Goal: Information Seeking & Learning: Learn about a topic

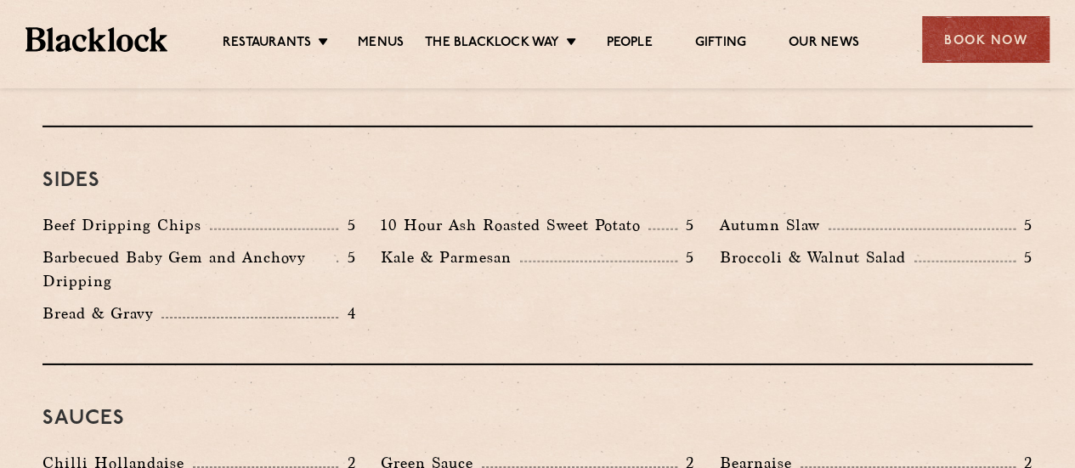
scroll to position [2550, 0]
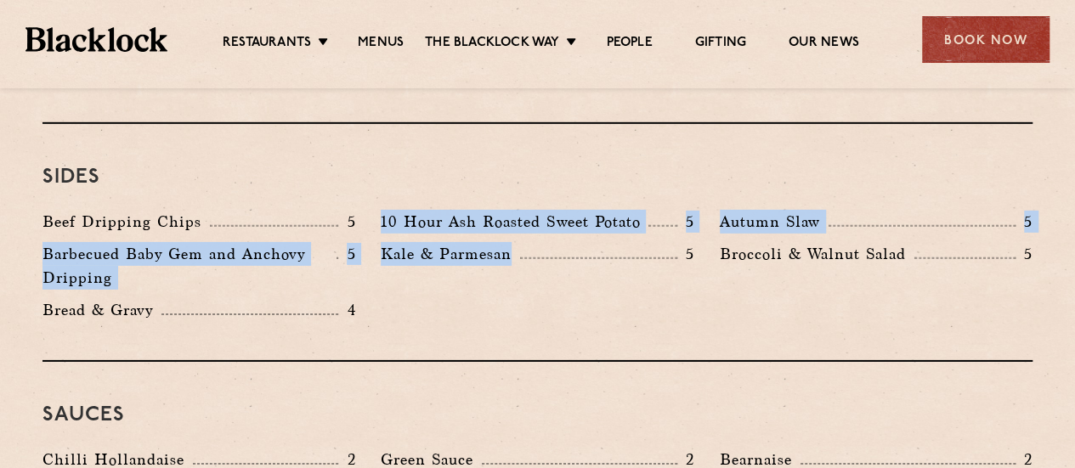
drag, startPoint x: 400, startPoint y: 191, endPoint x: 542, endPoint y: 235, distance: 149.2
click at [540, 235] on div "Sides Beef Dripping Chips 5 10 Hour Ash Roasted Sweet Potato 5 Autumn Slaw 5 Ba…" at bounding box center [538, 243] width 990 height 238
click at [544, 242] on div "Kale & Parmesan 5" at bounding box center [537, 254] width 313 height 24
drag, startPoint x: 531, startPoint y: 281, endPoint x: 175, endPoint y: 138, distance: 384.1
click at [173, 139] on div "Sides Beef Dripping Chips 5 10 Hour Ash Roasted Sweet Potato 5 Autumn Slaw 5 Ba…" at bounding box center [538, 243] width 990 height 238
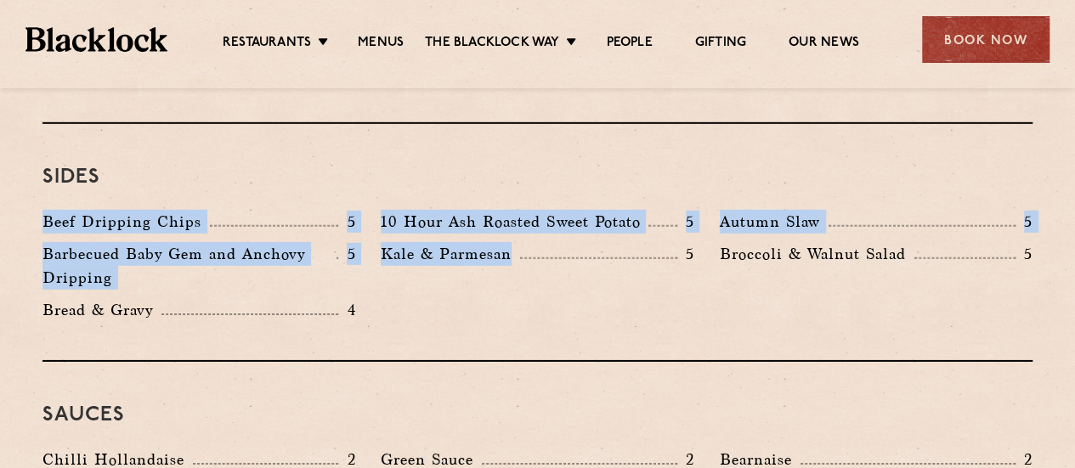
click at [182, 139] on div "Sides Beef Dripping Chips 5 10 Hour Ash Roasted Sweet Potato 5 Autumn Slaw 5 Ba…" at bounding box center [538, 243] width 990 height 238
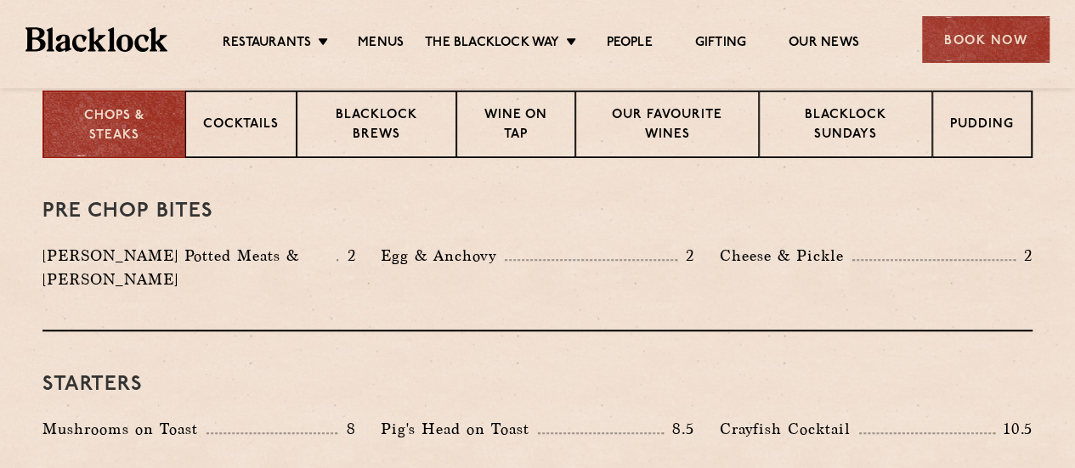
scroll to position [680, 0]
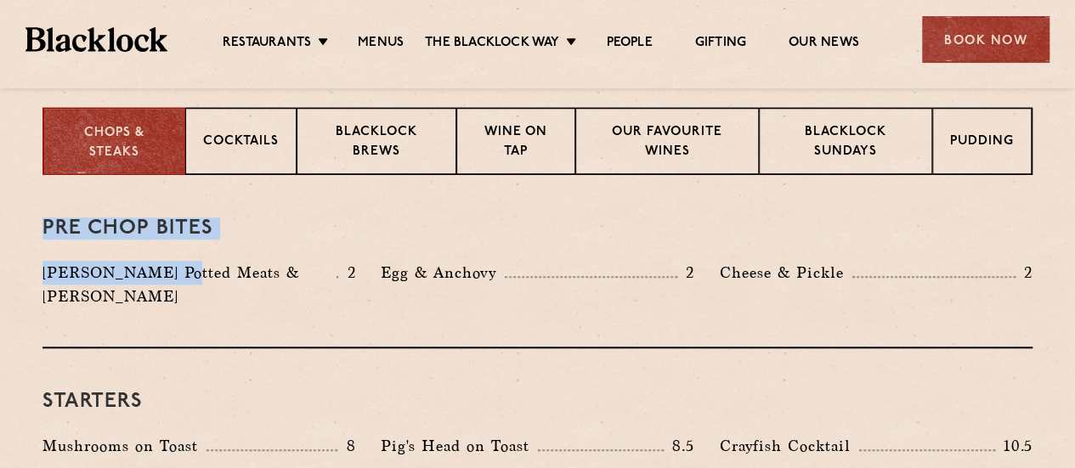
drag, startPoint x: 50, startPoint y: 224, endPoint x: 199, endPoint y: 261, distance: 153.2
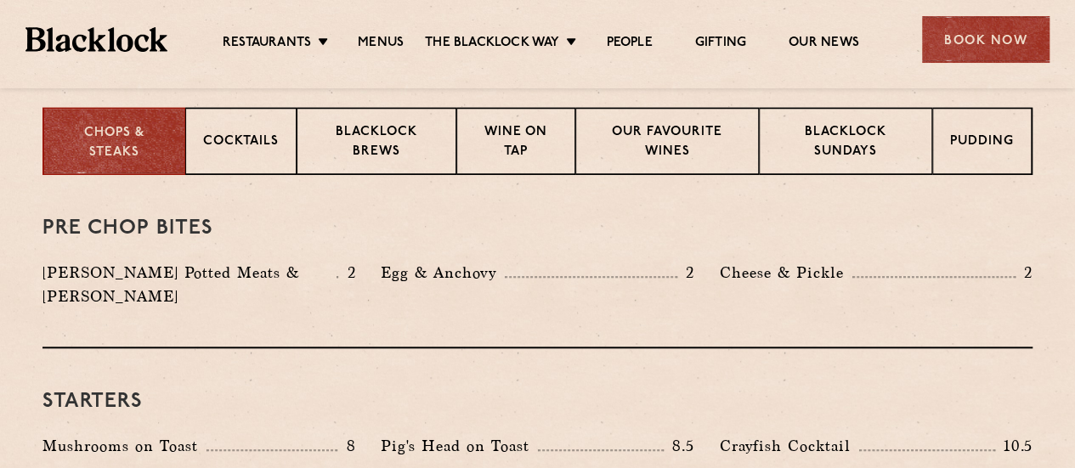
click at [199, 261] on p "[PERSON_NAME] Potted Meats & [PERSON_NAME]" at bounding box center [190, 285] width 294 height 48
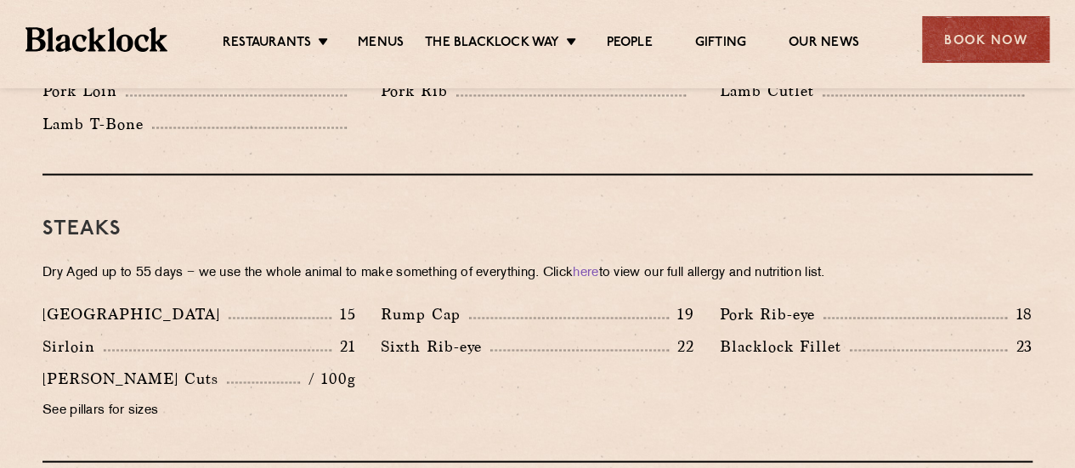
scroll to position [1326, 0]
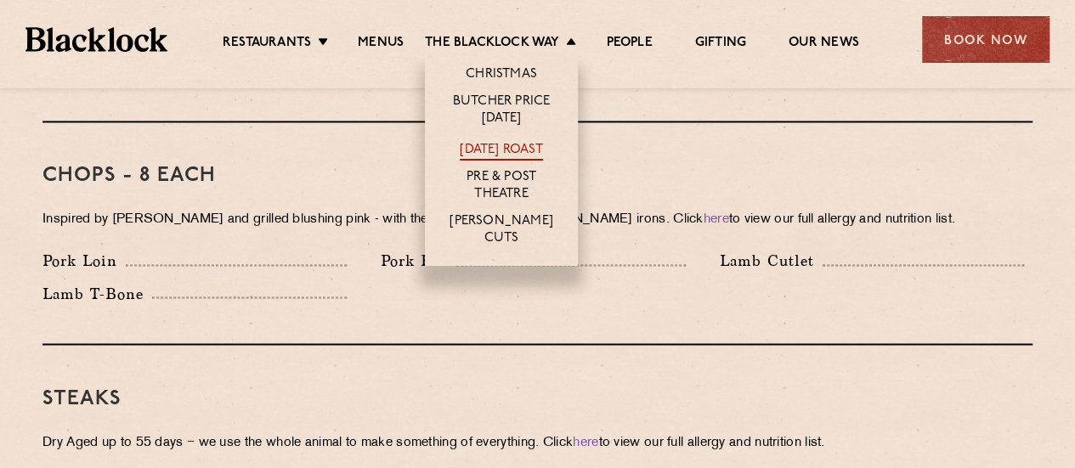
click at [496, 144] on link "[DATE] Roast" at bounding box center [501, 151] width 82 height 19
